Goal: Task Accomplishment & Management: Complete application form

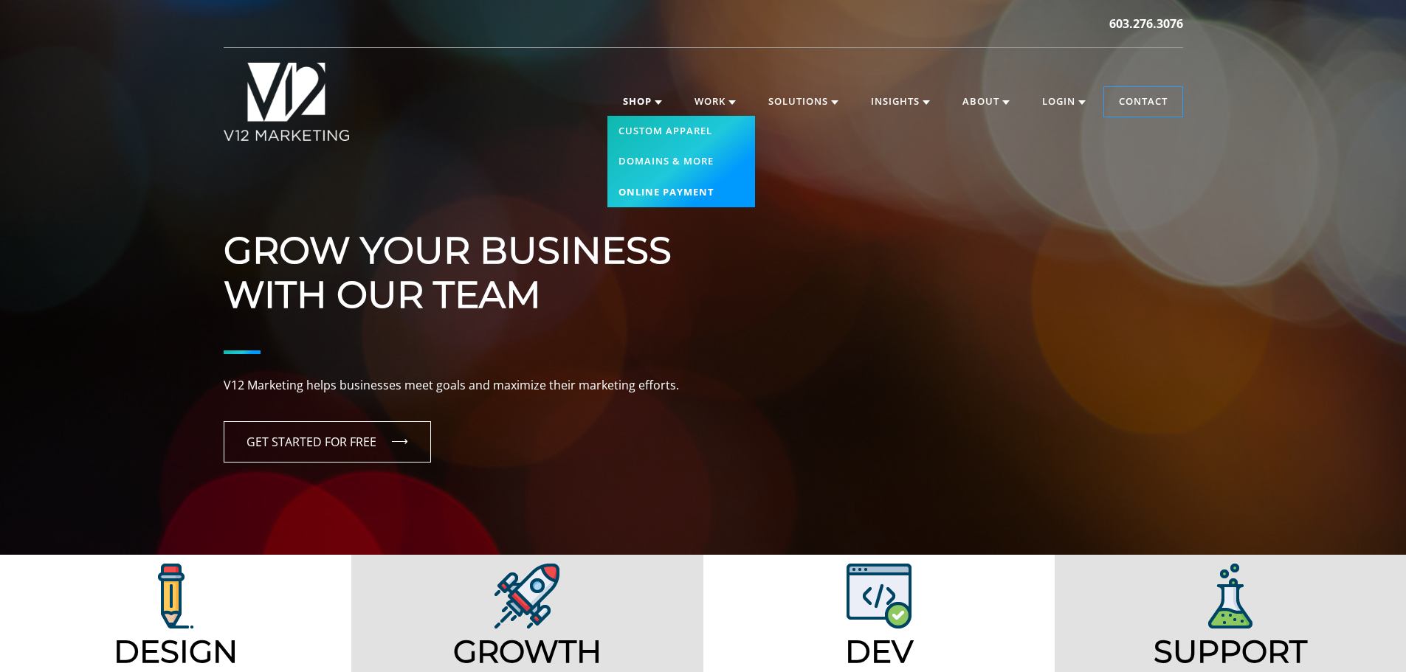
click at [663, 192] on link "Online Payment" at bounding box center [681, 192] width 148 height 31
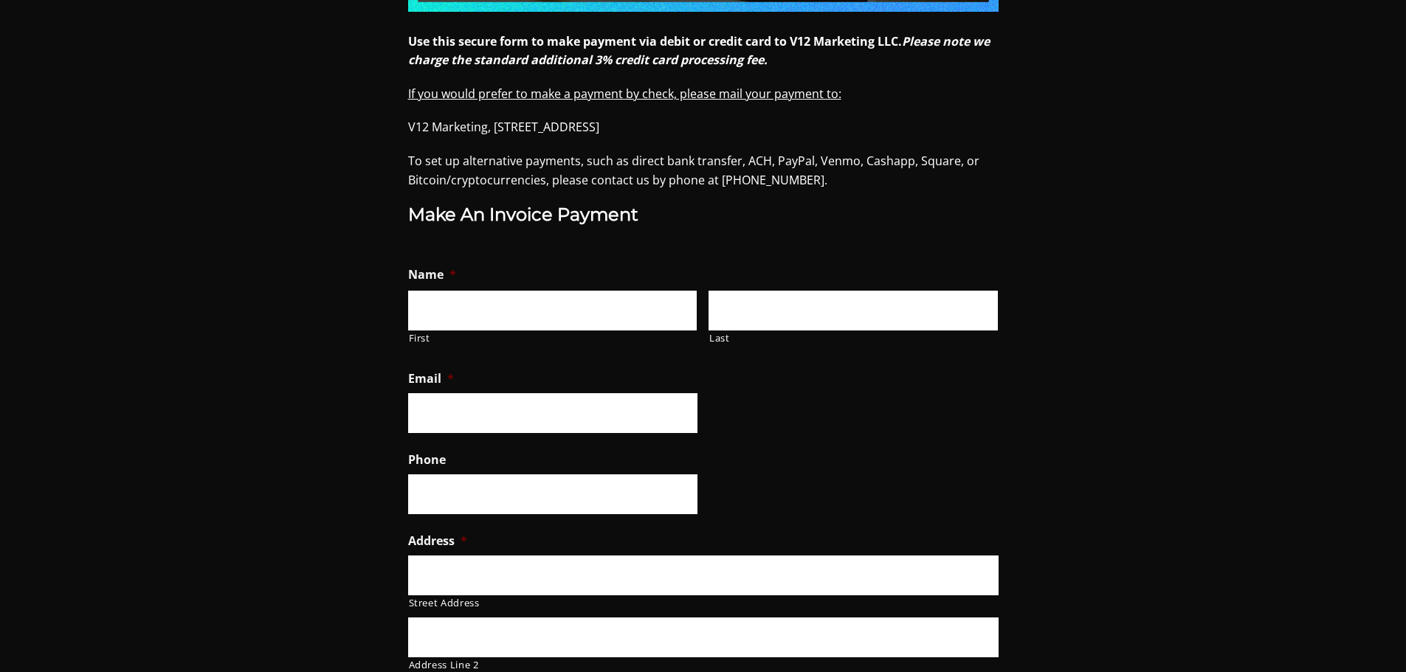
scroll to position [738, 0]
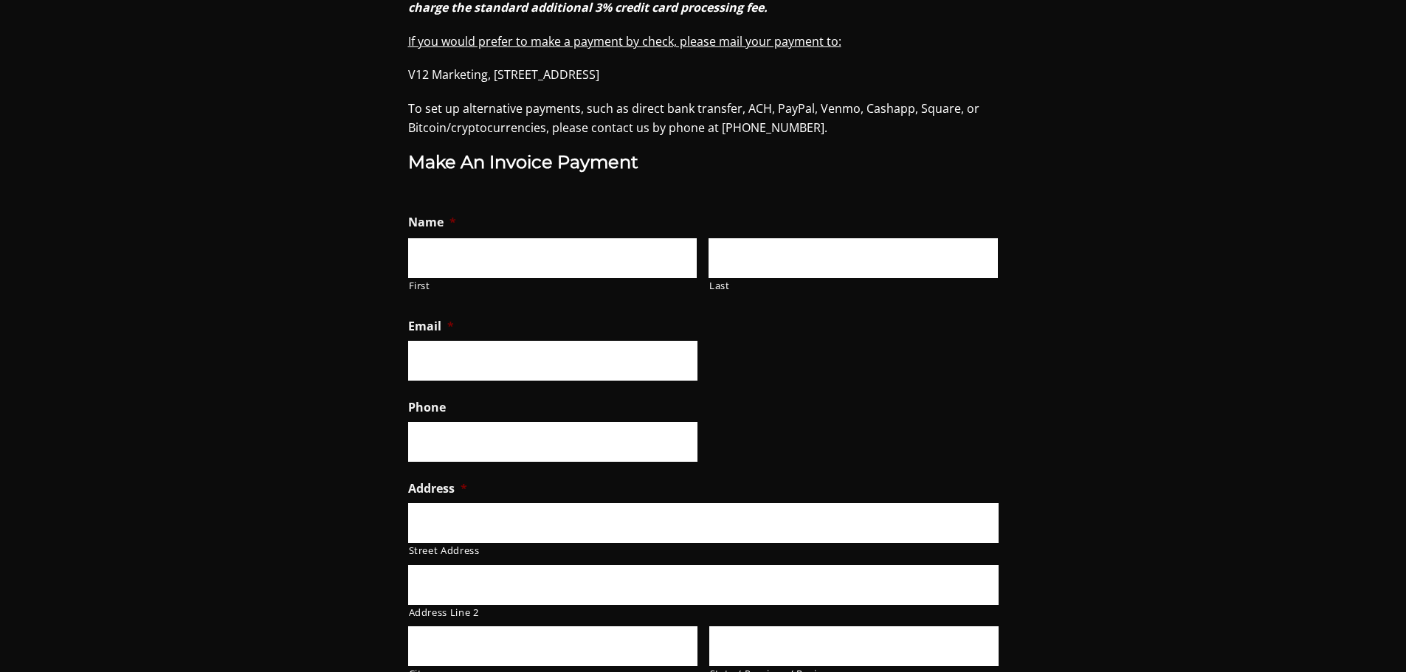
click at [596, 255] on input "First" at bounding box center [552, 258] width 289 height 40
type input "Richard"
type input "M Larkin"
type input "rlarkin@hedgesolutions.com"
type input "6036443343"
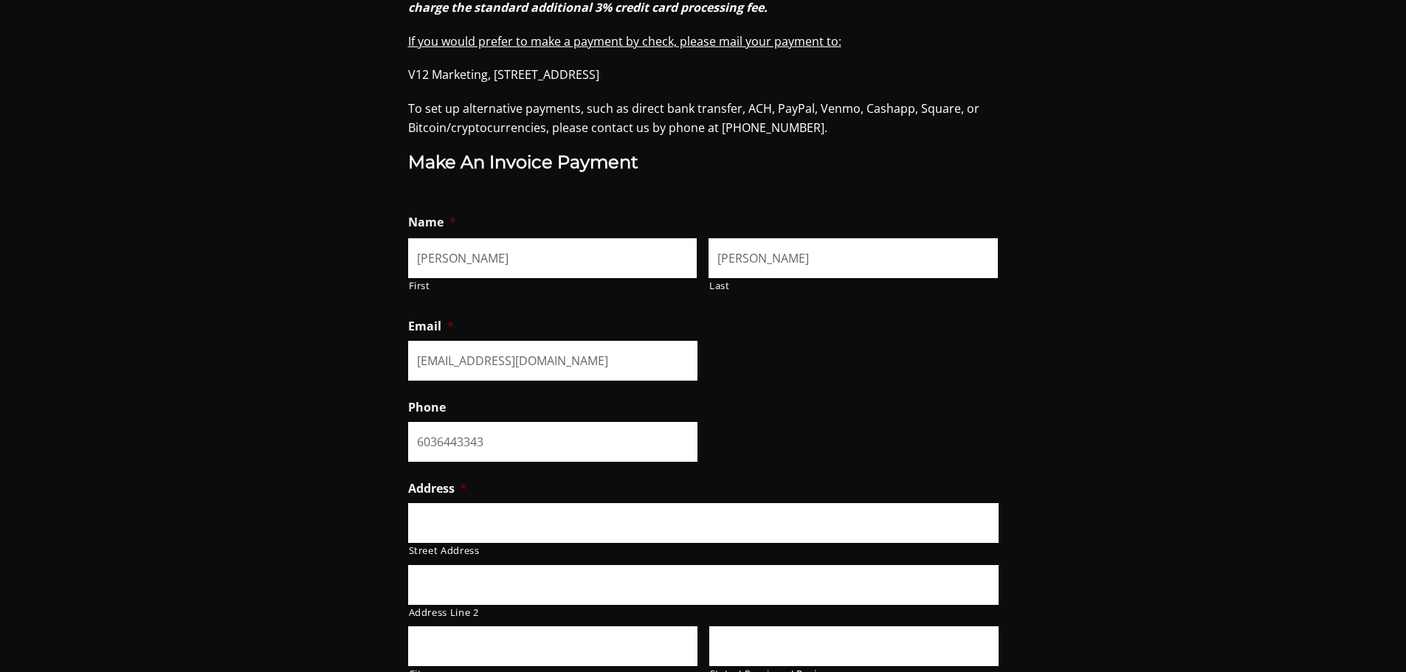
type input "500 North Commercial Street"
type input "Suite 401"
type input "Manchester"
type input "NH"
type input "03101"
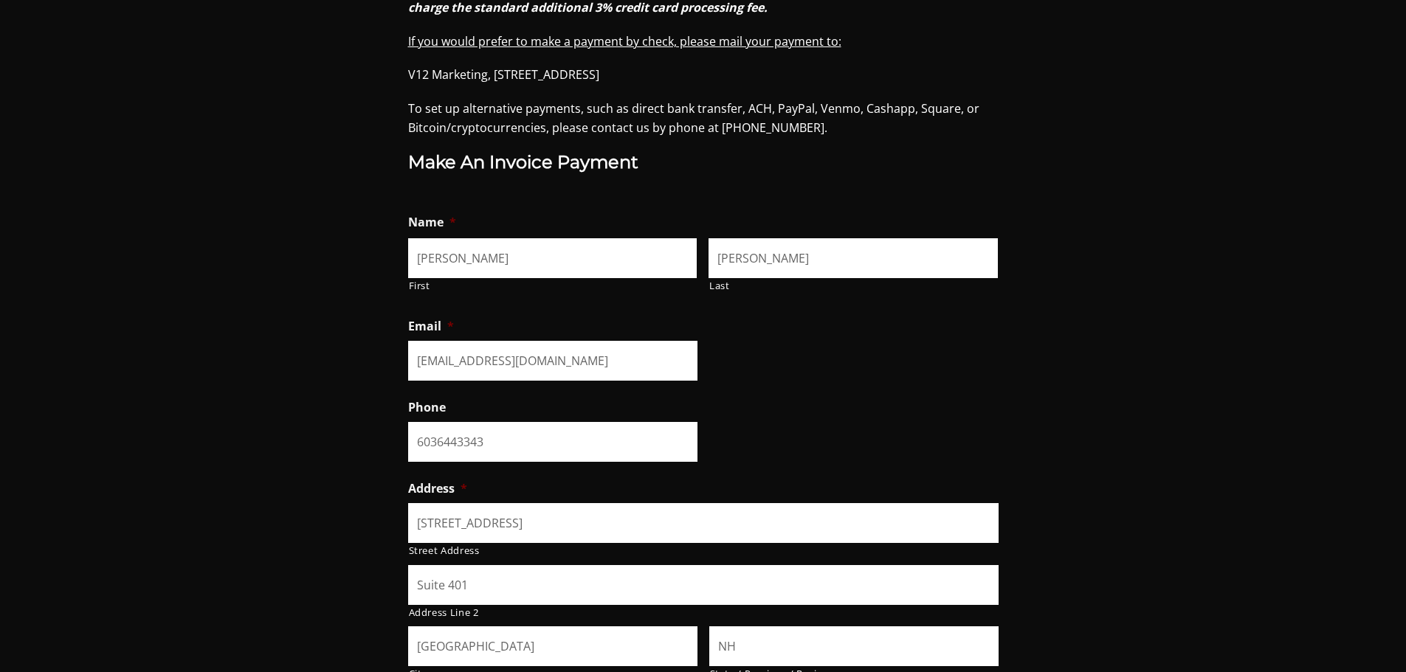
select select "United States"
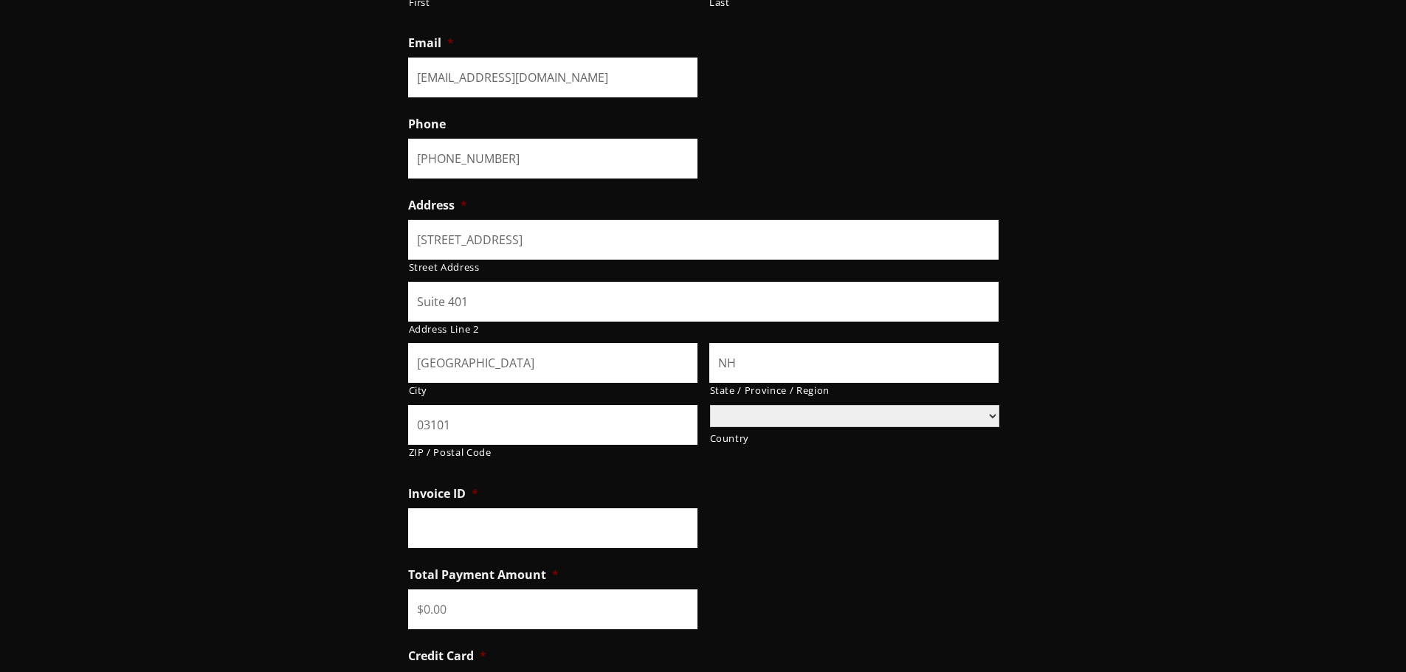
scroll to position [1033, 0]
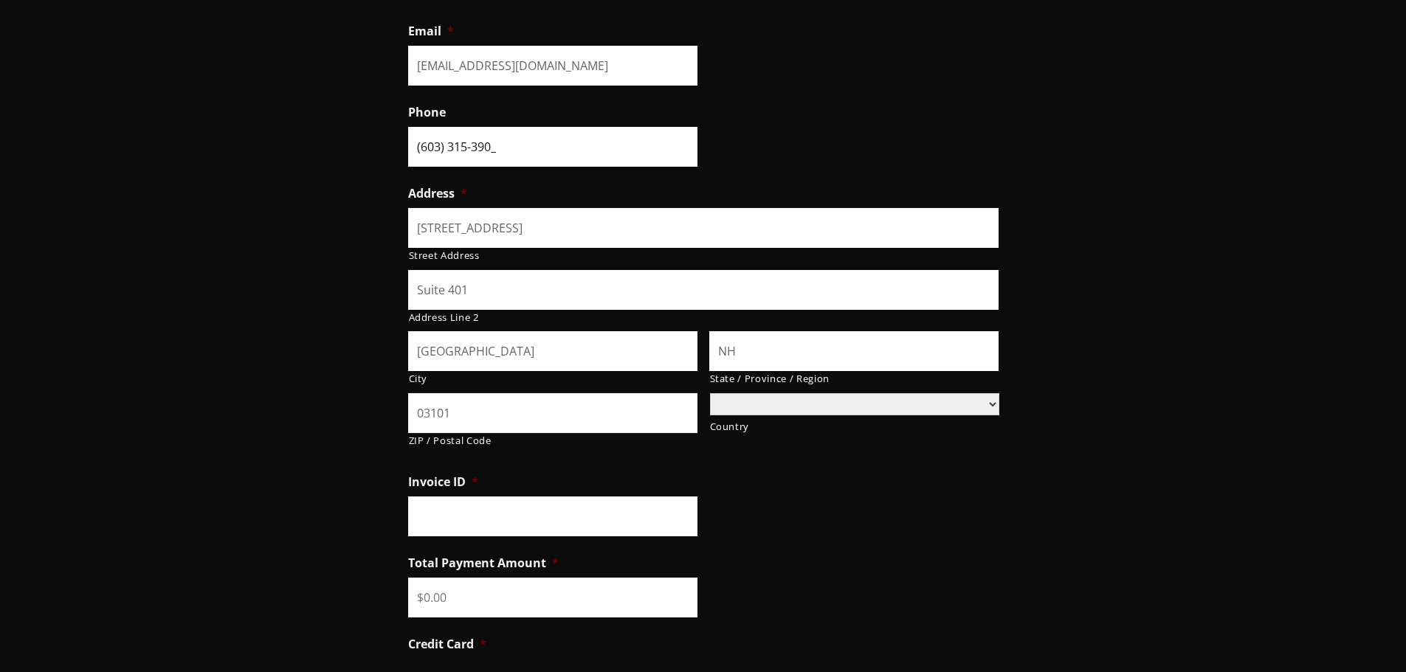
type input "(603) 315-3908"
drag, startPoint x: 462, startPoint y: 291, endPoint x: 497, endPoint y: 294, distance: 35.5
click at [497, 294] on input "Suite 401" at bounding box center [703, 290] width 590 height 40
type input "Suite 402"
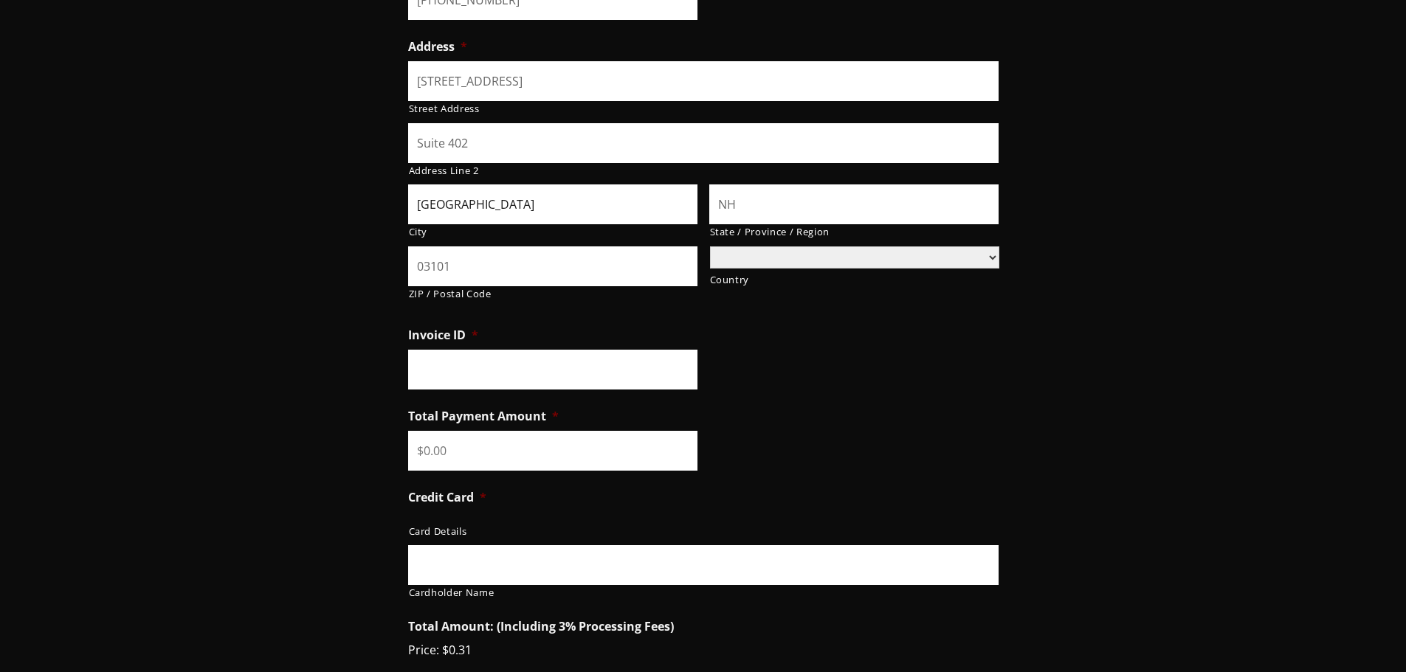
scroll to position [1181, 0]
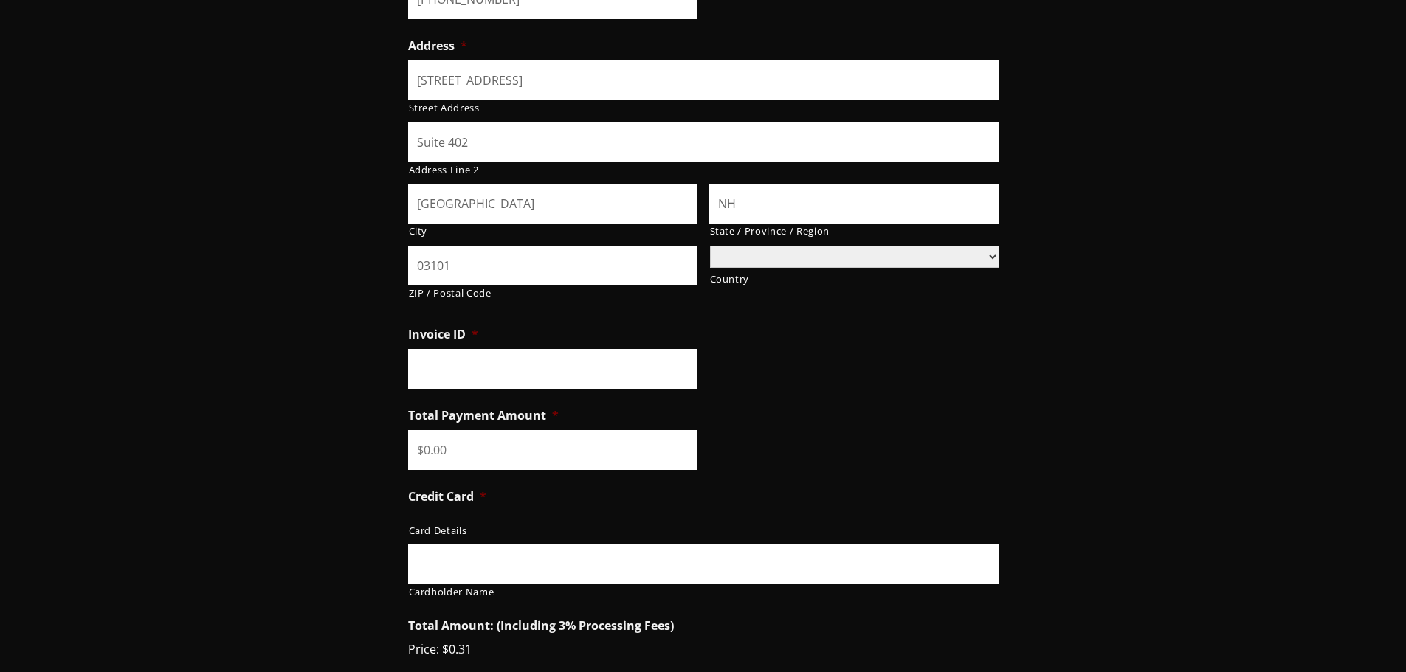
click at [472, 361] on input "Invoice ID *" at bounding box center [552, 369] width 289 height 40
